Goal: Transaction & Acquisition: Book appointment/travel/reservation

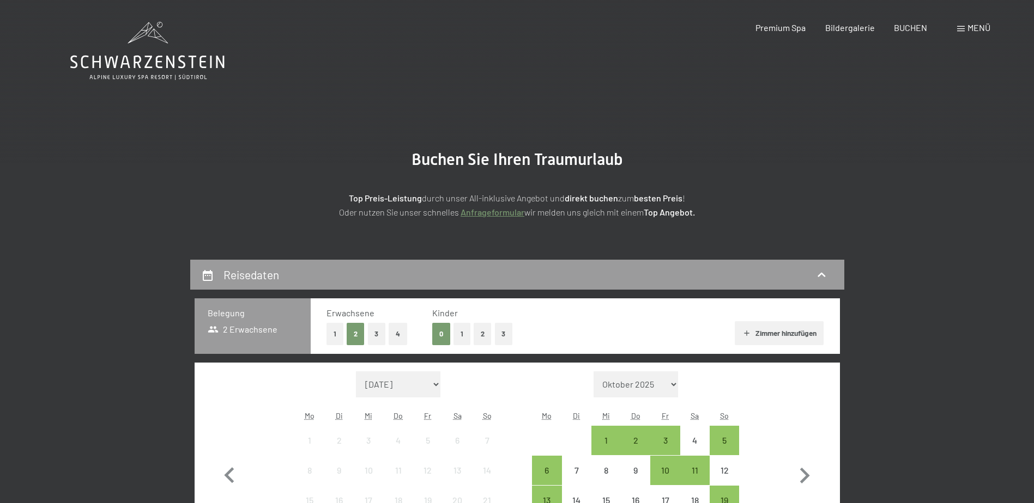
click at [403, 332] on button "4" at bounding box center [398, 334] width 19 height 22
click at [354, 331] on button "2" at bounding box center [356, 334] width 18 height 22
click at [778, 331] on button "Zimmer hinzufügen" at bounding box center [779, 333] width 89 height 24
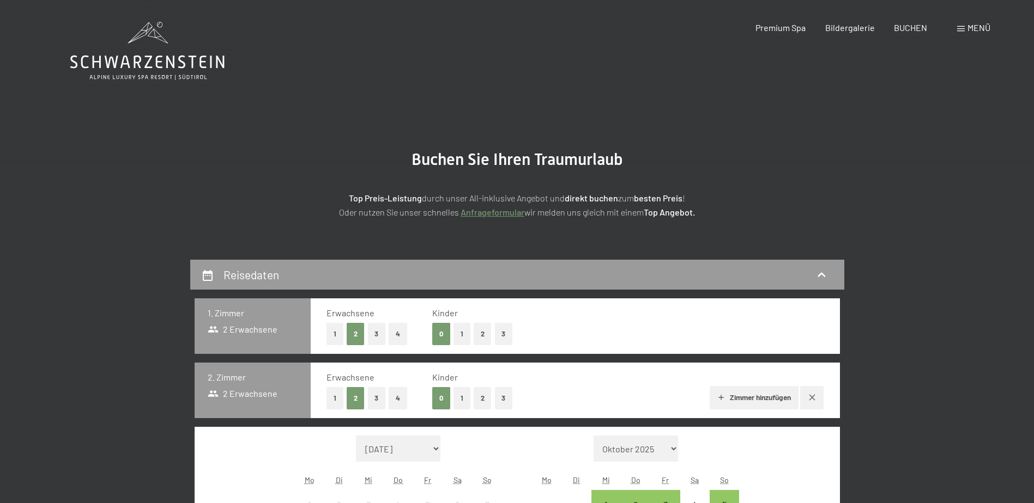
click at [461, 401] on button "1" at bounding box center [461, 398] width 17 height 22
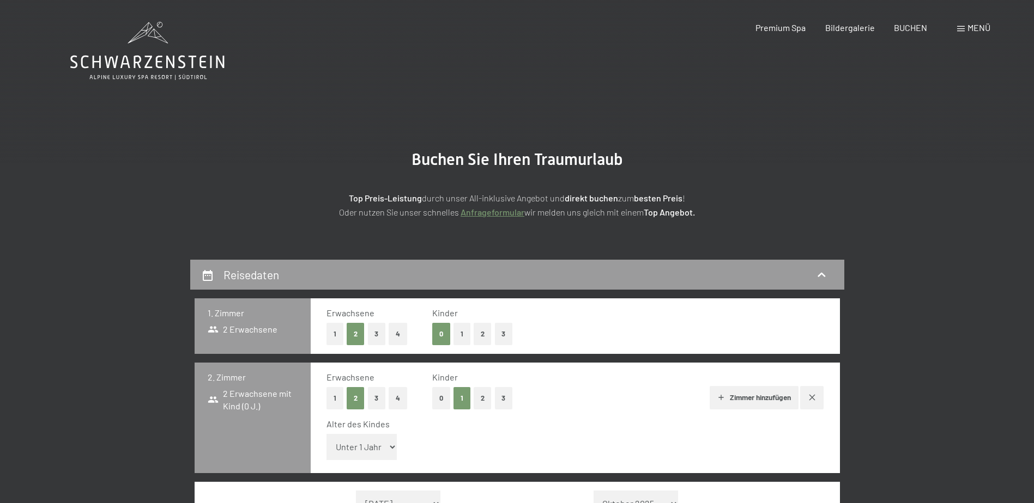
click at [373, 445] on select "Unter 1 Jahr 1 Jahr 2 Jahre 3 Jahre 4 Jahre 5 Jahre 6 Jahre 7 Jahre 8 Jahre 9 J…" at bounding box center [361, 447] width 71 height 26
select select "3"
click at [326, 434] on select "Unter 1 Jahr 1 Jahr 2 Jahre 3 Jahre 4 Jahre 5 Jahre 6 Jahre 7 Jahre 8 Jahre 9 J…" at bounding box center [361, 447] width 71 height 26
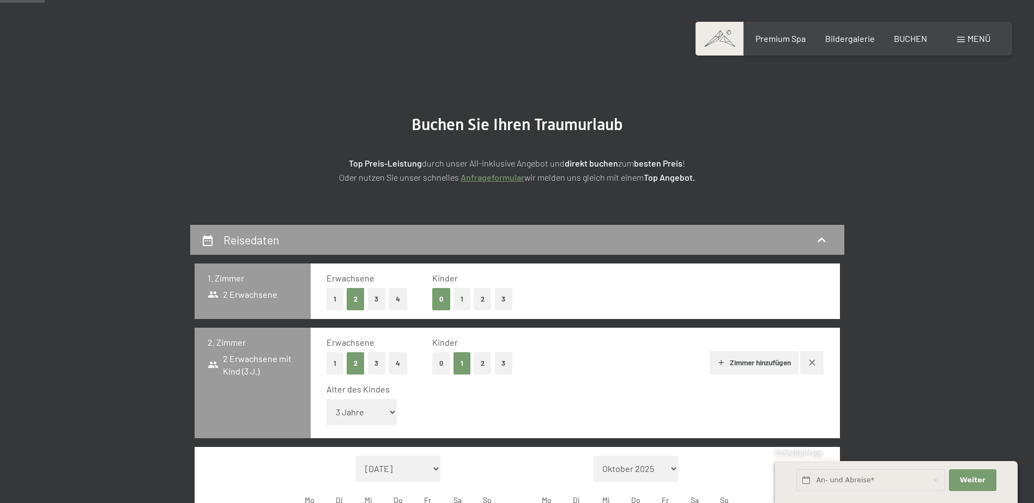
scroll to position [54, 0]
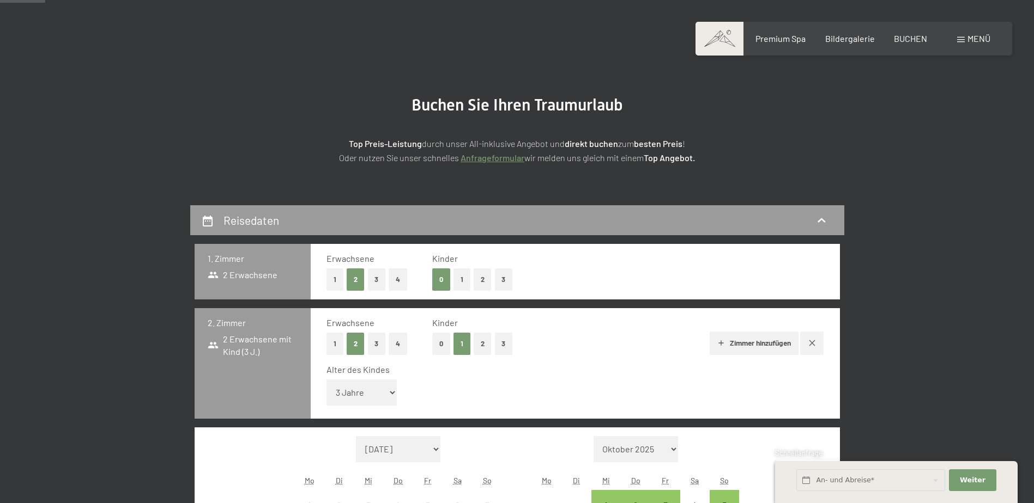
click at [766, 343] on button "Zimmer hinzufügen" at bounding box center [753, 344] width 89 height 24
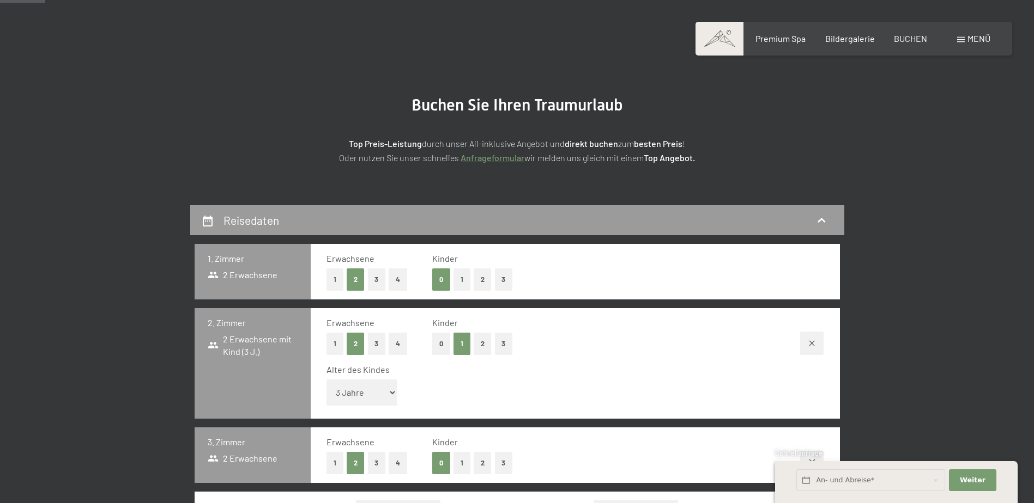
click at [456, 464] on button "1" at bounding box center [461, 463] width 17 height 22
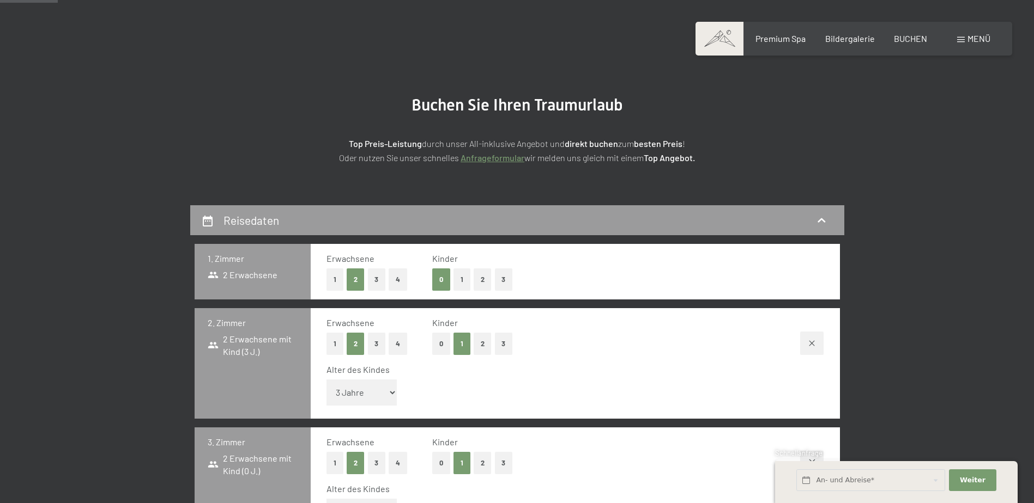
scroll to position [272, 0]
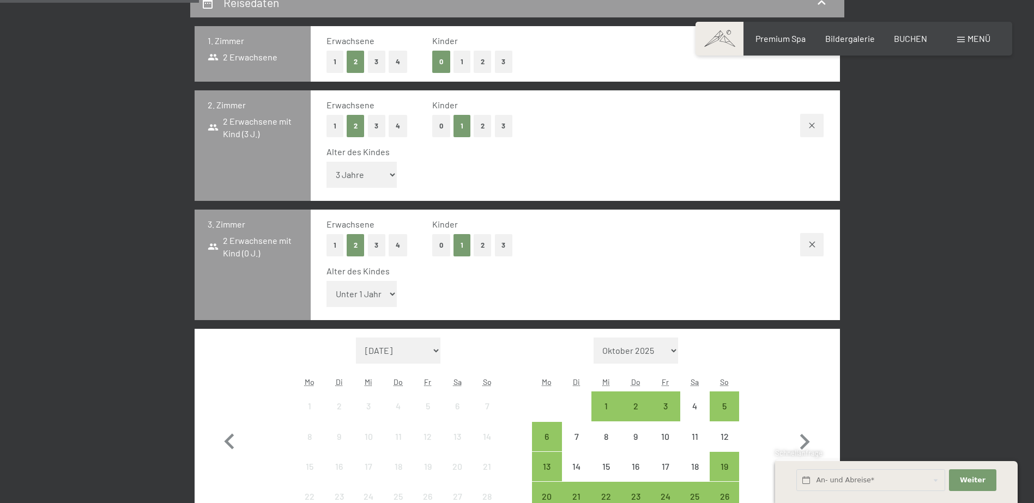
click at [374, 296] on select "Unter 1 Jahr 1 Jahr 2 Jahre 3 Jahre 4 Jahre 5 Jahre 6 Jahre 7 Jahre 8 Jahre 9 J…" at bounding box center [361, 294] width 71 height 26
select select "16"
click at [326, 281] on select "Unter 1 Jahr 1 Jahr 2 Jahre 3 Jahre 4 Jahre 5 Jahre 6 Jahre 7 Jahre 8 Jahre 9 J…" at bounding box center [361, 294] width 71 height 26
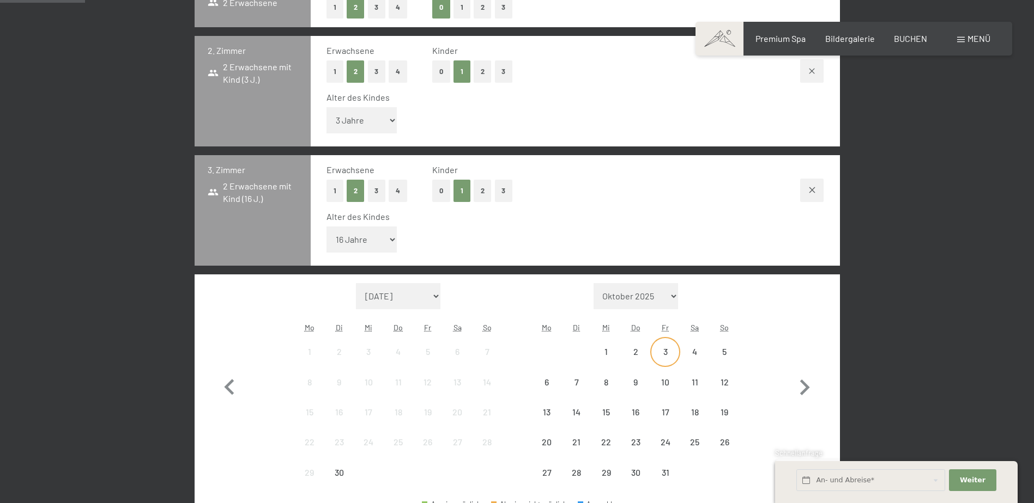
scroll to position [381, 0]
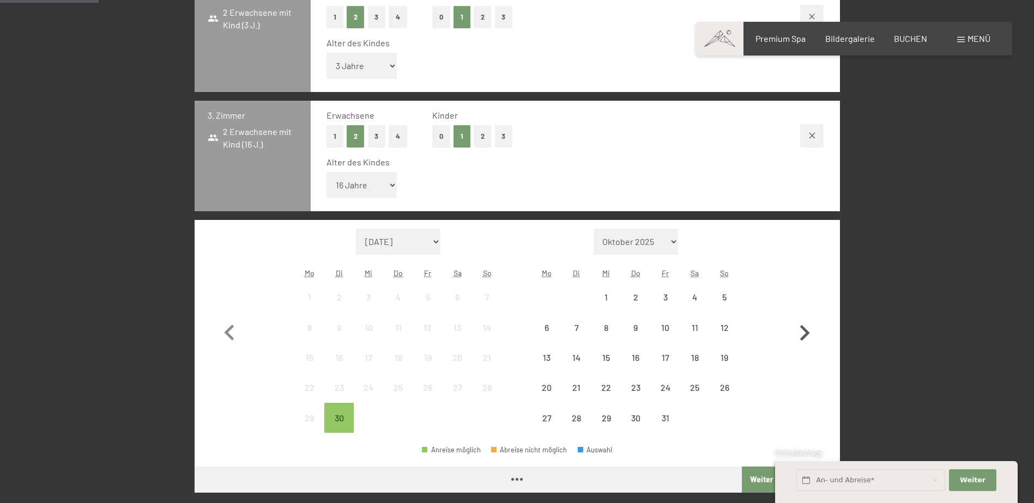
click at [811, 332] on icon "button" at bounding box center [804, 334] width 32 height 32
select select "[DATE]"
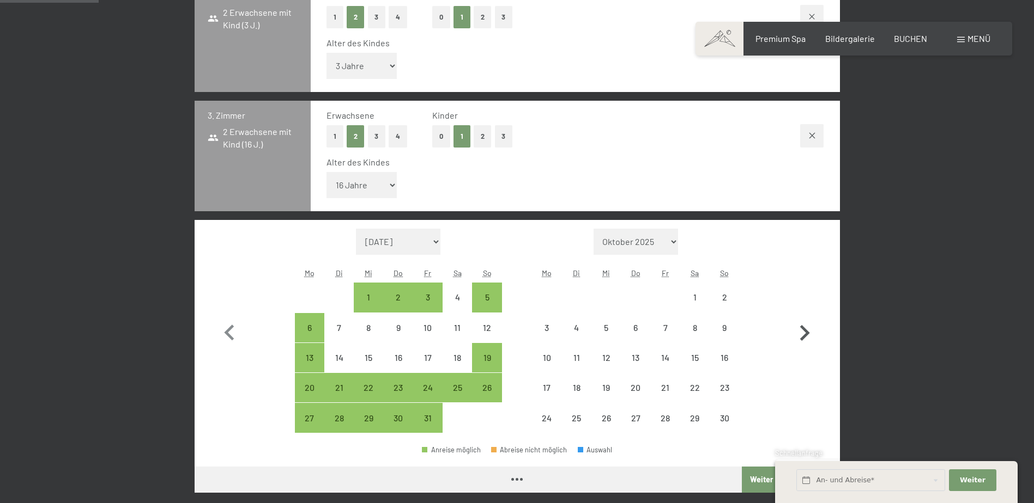
click at [812, 329] on icon "button" at bounding box center [804, 334] width 32 height 32
select select "[DATE]"
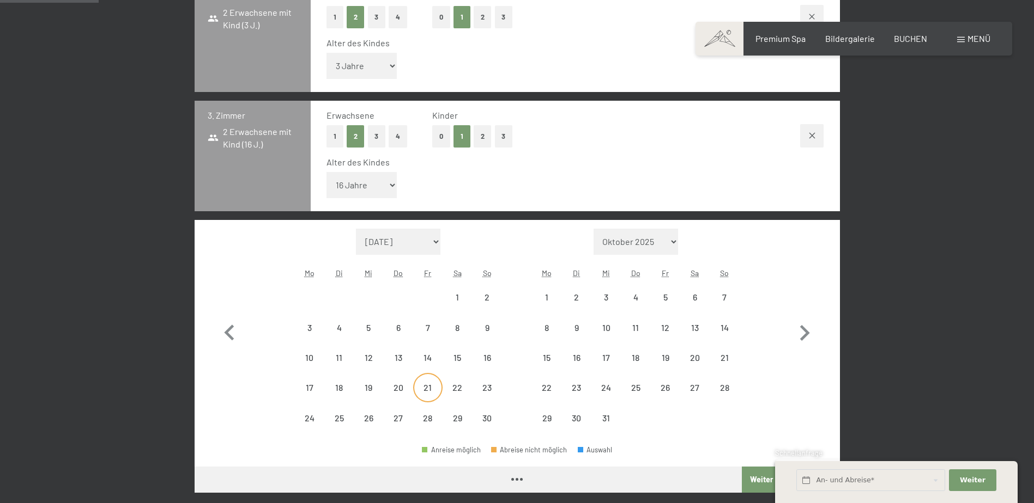
select select "[DATE]"
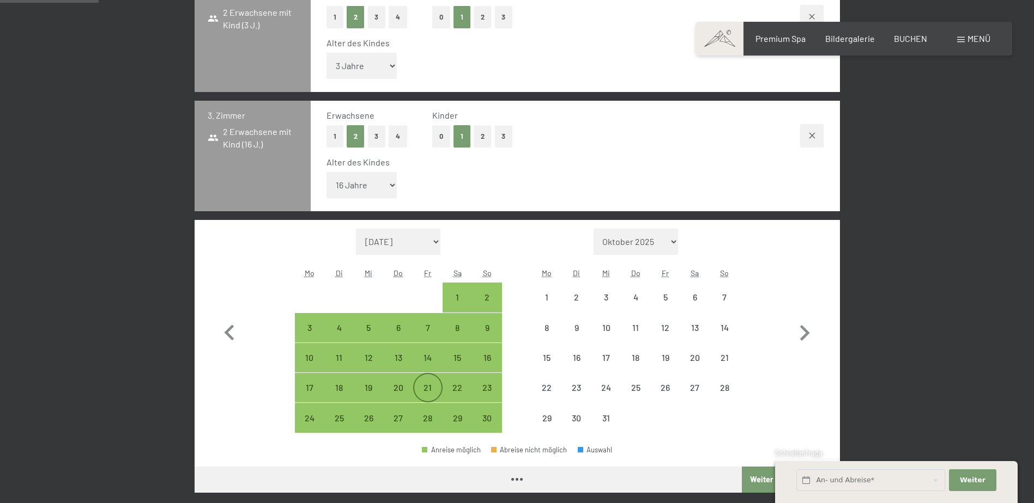
select select "[DATE]"
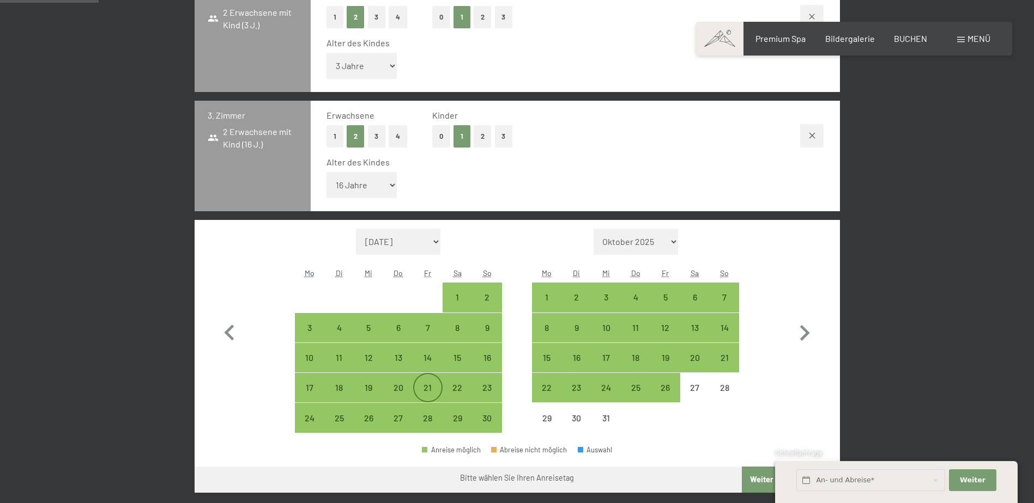
click at [424, 393] on div "21" at bounding box center [427, 397] width 27 height 27
select select "[DATE]"
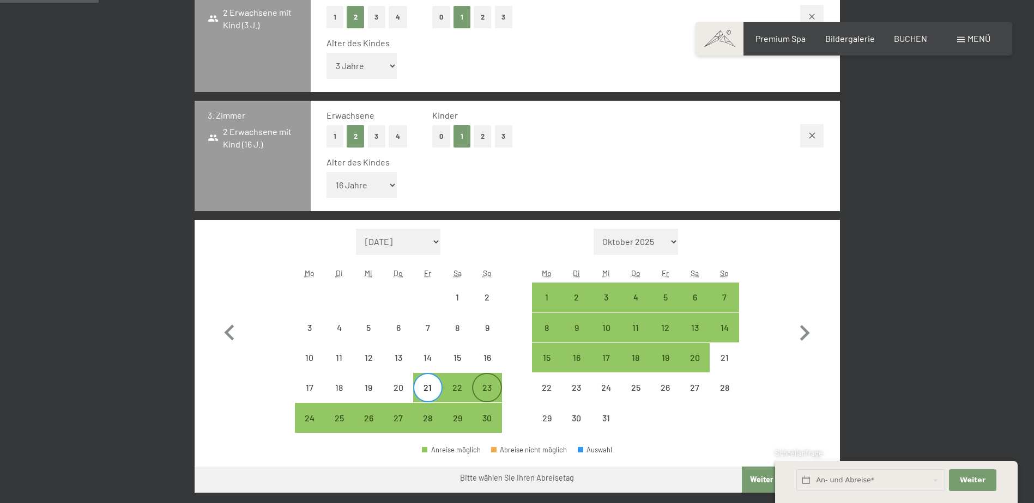
click at [486, 391] on div "23" at bounding box center [486, 397] width 27 height 27
select select "[DATE]"
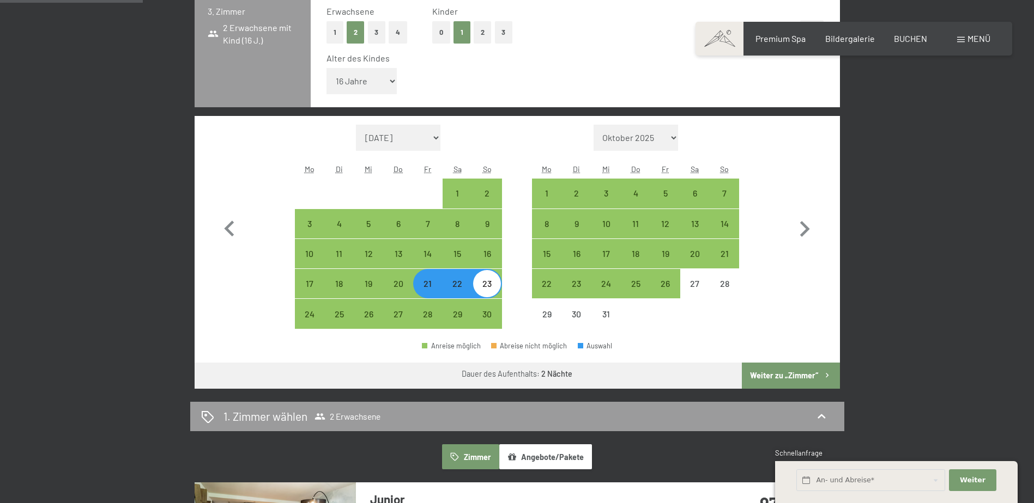
scroll to position [490, 0]
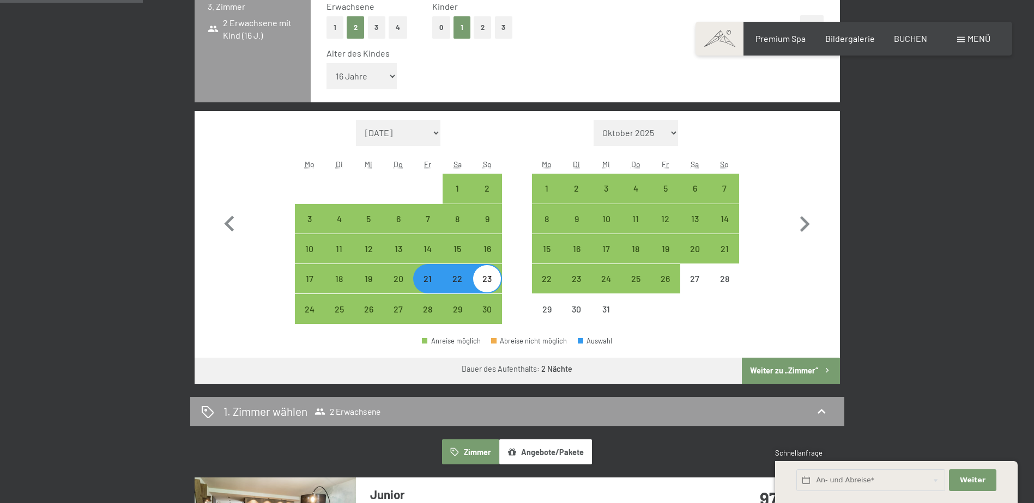
click at [779, 373] on button "Weiter zu „Zimmer“" at bounding box center [791, 371] width 98 height 26
select select "[DATE]"
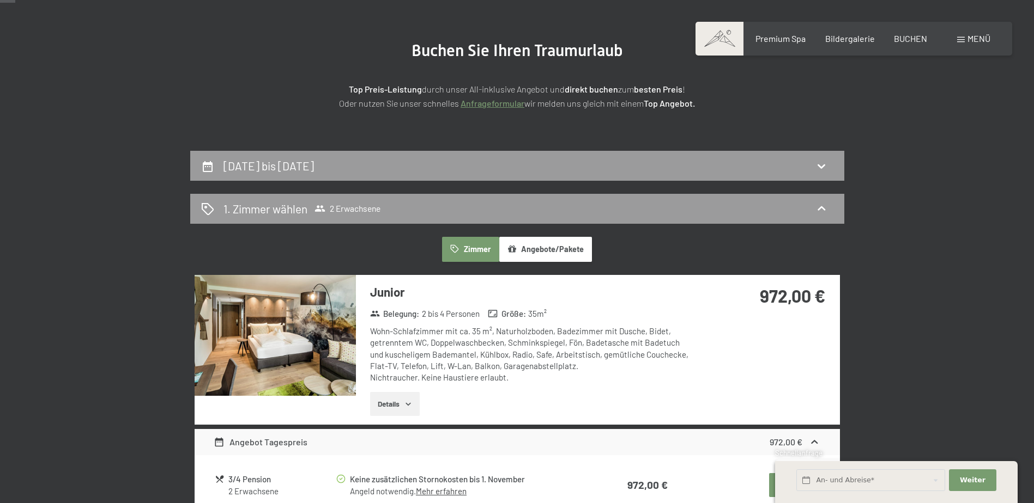
scroll to position [205, 0]
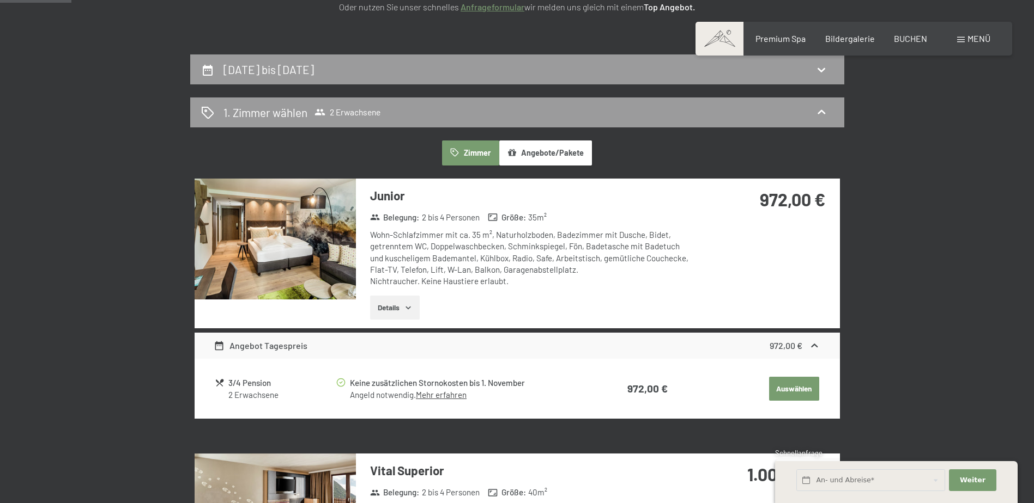
click at [777, 384] on button "Auswählen" at bounding box center [794, 389] width 50 height 24
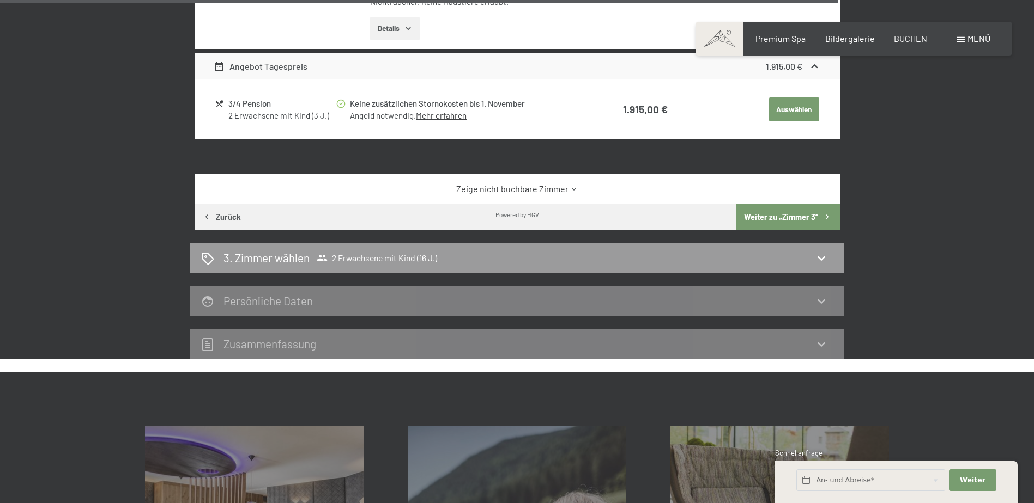
scroll to position [2603, 0]
